Goal: Transaction & Acquisition: Book appointment/travel/reservation

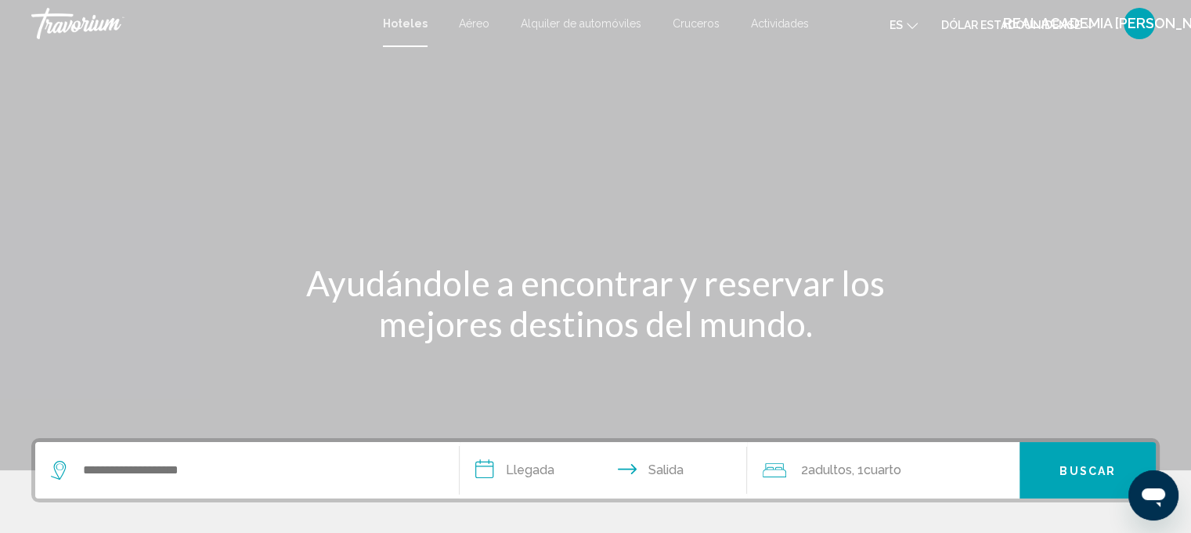
click at [589, 20] on font "Alquiler de automóviles" at bounding box center [581, 23] width 121 height 13
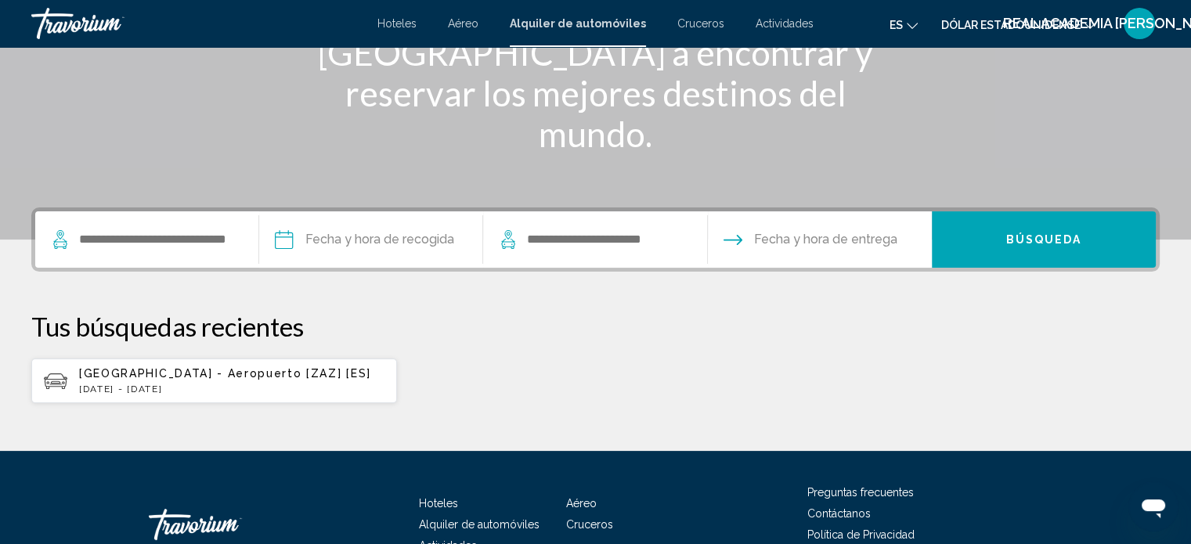
scroll to position [235, 0]
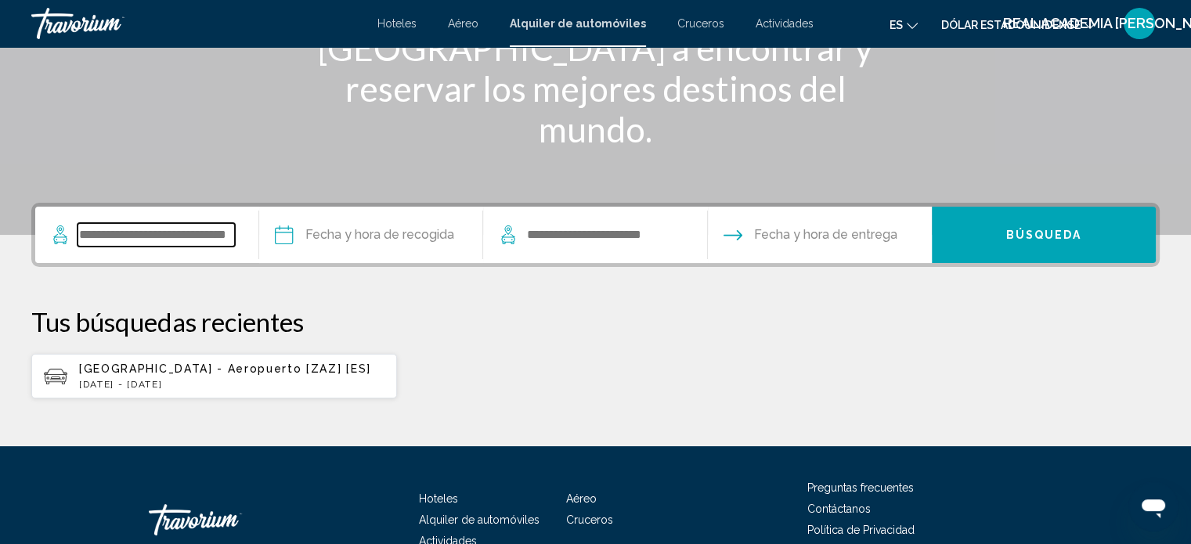
click at [205, 237] on input "Search widget" at bounding box center [156, 234] width 157 height 23
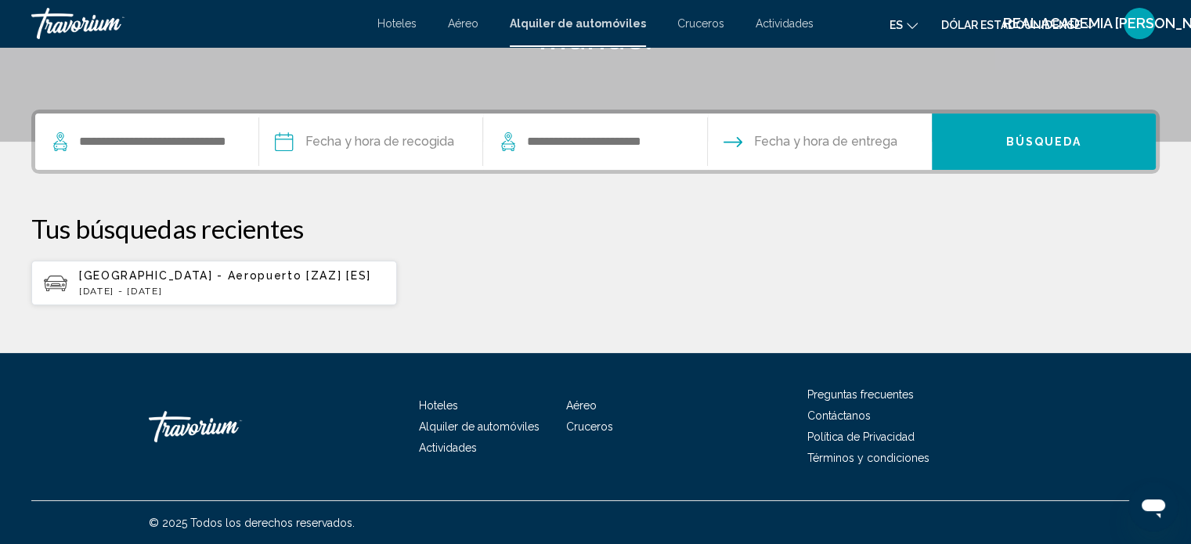
click at [139, 279] on span "[GEOGRAPHIC_DATA] - Aeropuerto [ZAZ] [ES]" at bounding box center [225, 275] width 292 height 13
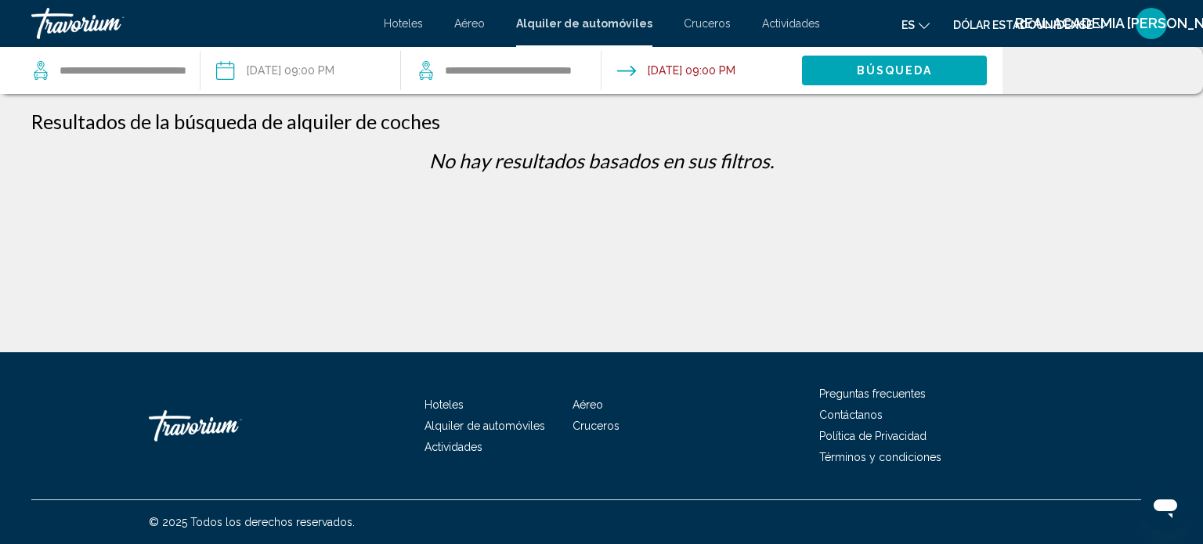
click at [288, 63] on input "Pickup date: Aug 22, 2025 09:00 PM" at bounding box center [300, 73] width 207 height 52
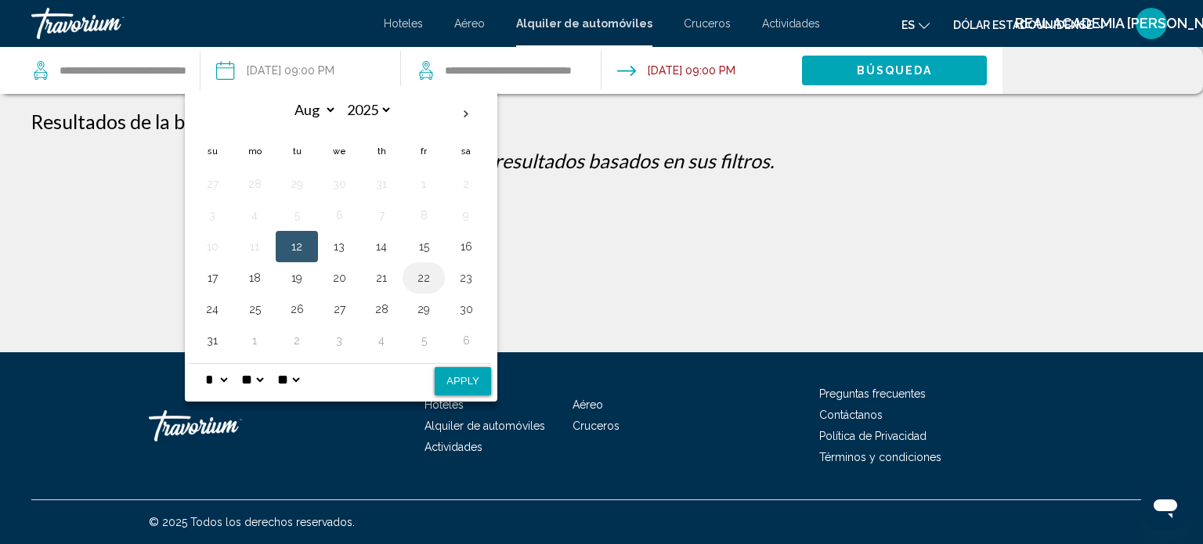
click at [421, 277] on button "22" at bounding box center [423, 278] width 25 height 22
click at [254, 305] on button "25" at bounding box center [254, 309] width 25 height 22
click at [461, 372] on button "Apply" at bounding box center [463, 381] width 56 height 28
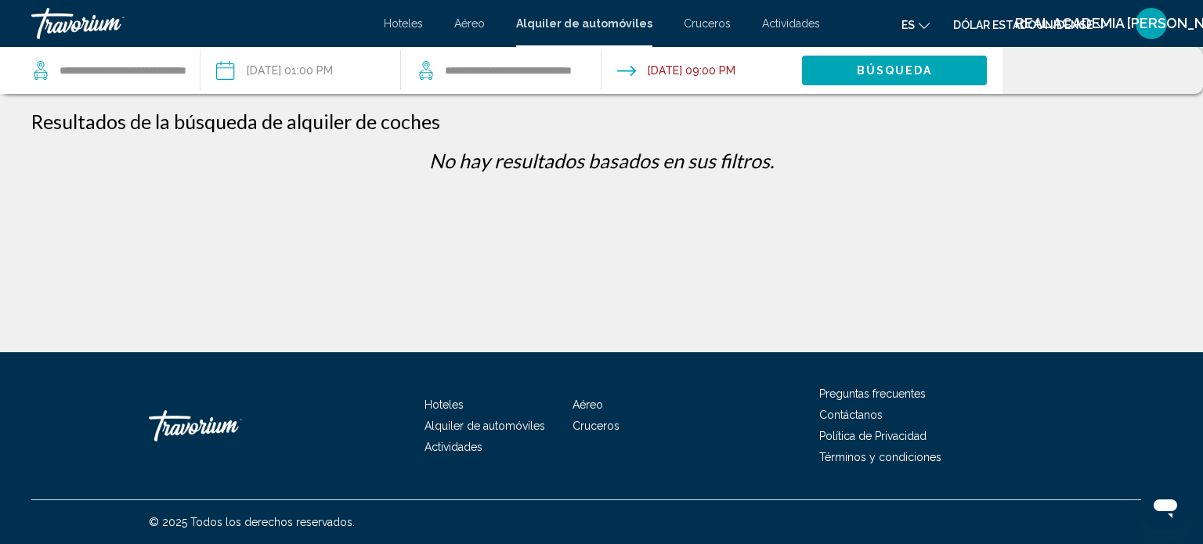
click at [328, 65] on input "**********" at bounding box center [300, 73] width 207 height 52
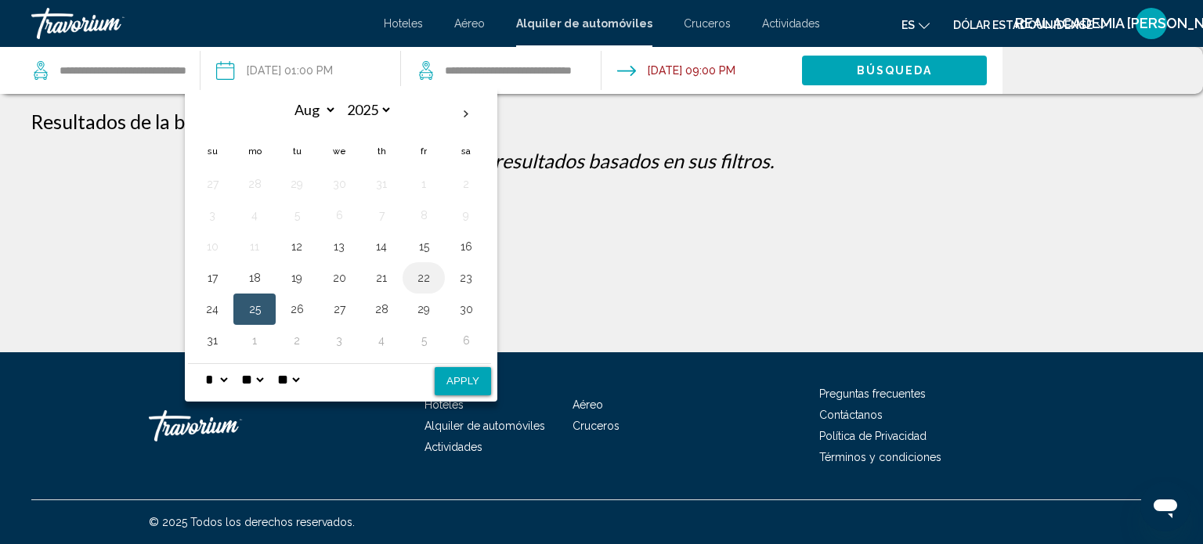
click at [420, 274] on button "22" at bounding box center [423, 278] width 25 height 22
click at [454, 382] on button "Apply" at bounding box center [463, 381] width 56 height 28
type input "**********"
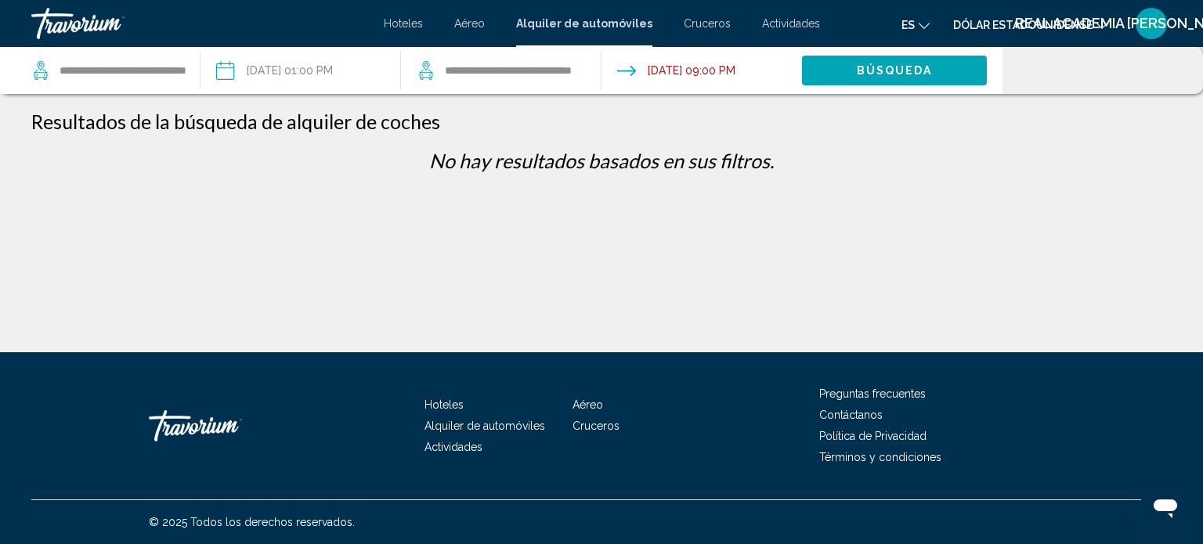
click at [872, 68] on span "Búsqueda" at bounding box center [895, 71] width 76 height 13
click at [999, 20] on font "Dólar estadounidense" at bounding box center [1022, 25] width 139 height 13
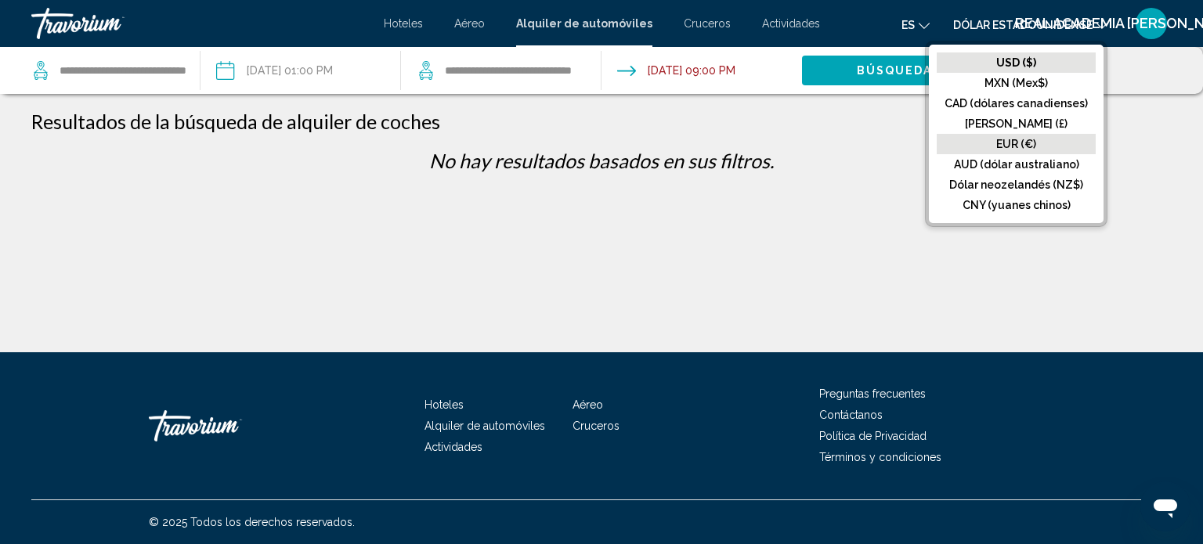
click at [1014, 143] on font "EUR (€)" at bounding box center [1016, 144] width 40 height 13
